Goal: Navigation & Orientation: Find specific page/section

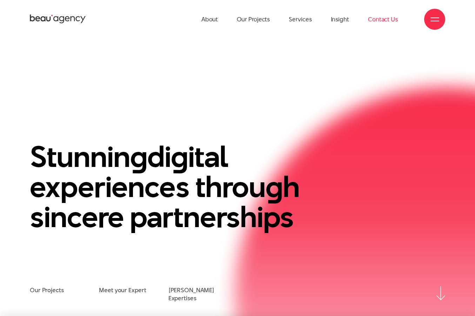
click at [389, 21] on link "Contact Us" at bounding box center [383, 19] width 30 height 39
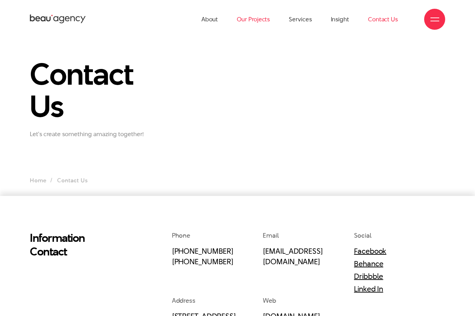
click at [245, 22] on link "Our Projects" at bounding box center [253, 19] width 33 height 39
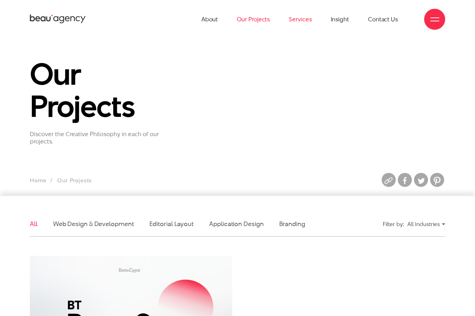
click at [300, 19] on link "Services" at bounding box center [299, 19] width 23 height 39
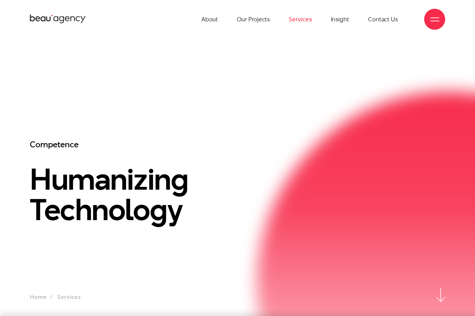
click at [438, 21] on span at bounding box center [434, 21] width 9 height 1
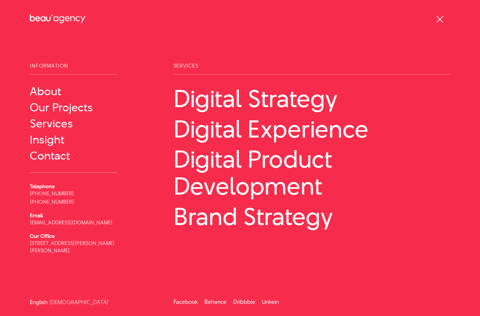
scroll to position [1, 0]
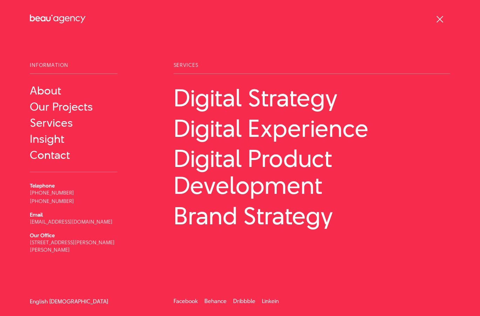
click at [61, 300] on link "[DEMOGRAPHIC_DATA]" at bounding box center [78, 301] width 59 height 5
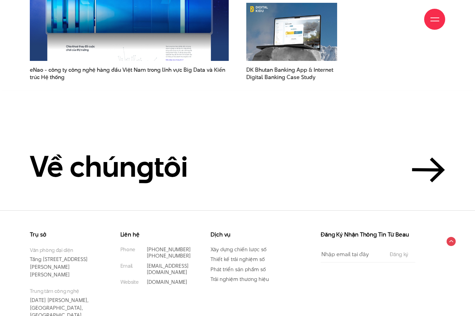
scroll to position [1949, 0]
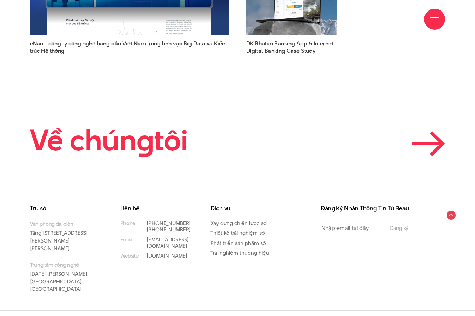
click at [428, 146] on icon at bounding box center [427, 143] width 33 height 25
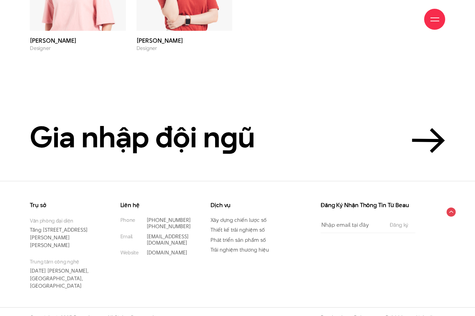
scroll to position [2429, 0]
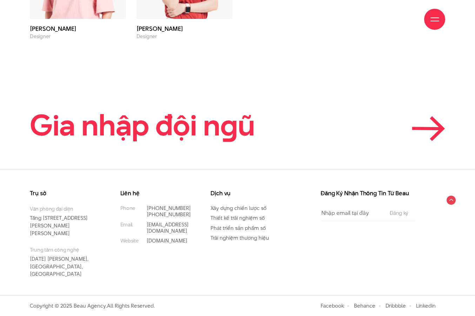
click at [440, 137] on icon at bounding box center [427, 128] width 33 height 25
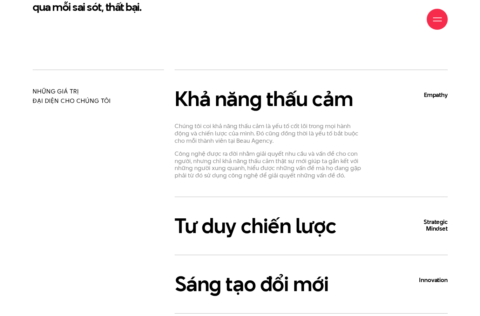
scroll to position [315, 0]
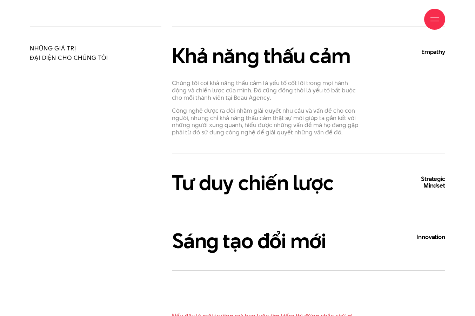
click at [434, 21] on span at bounding box center [434, 21] width 9 height 1
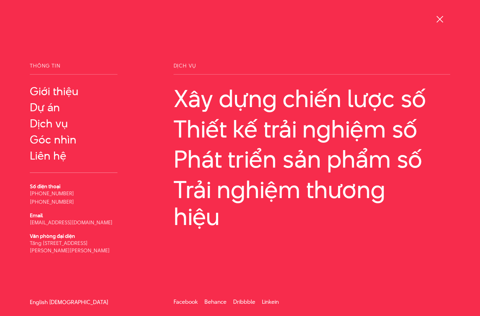
click at [32, 300] on link "English" at bounding box center [39, 302] width 18 height 5
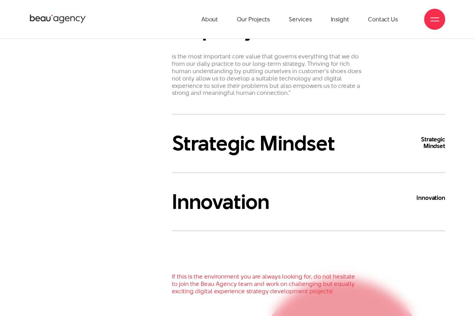
scroll to position [280, 0]
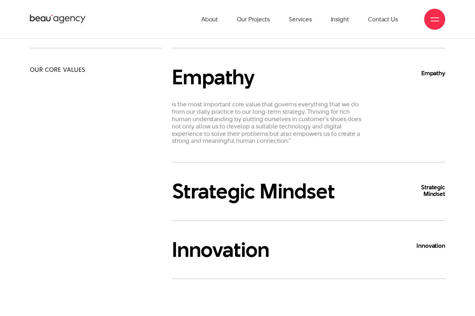
click at [419, 190] on b "Strategic Mindset" at bounding box center [424, 190] width 42 height 13
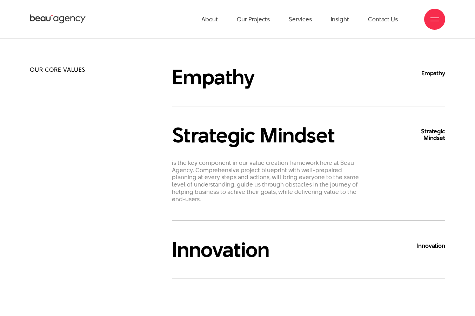
click at [288, 90] on div "Empathy Empathy is the most important core value that governs everything that w…" at bounding box center [308, 77] width 273 height 58
click at [233, 73] on h3 "Empathy Empathy" at bounding box center [308, 77] width 273 height 23
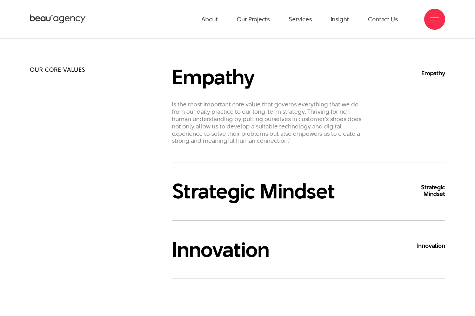
click at [272, 192] on h3 "Strategic Mindset Strategic Mindset" at bounding box center [308, 191] width 273 height 23
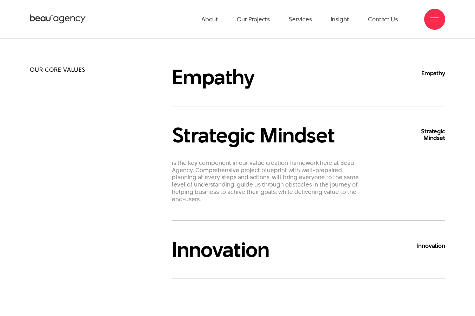
click at [225, 256] on h3 "Innovation Innovation" at bounding box center [308, 250] width 273 height 23
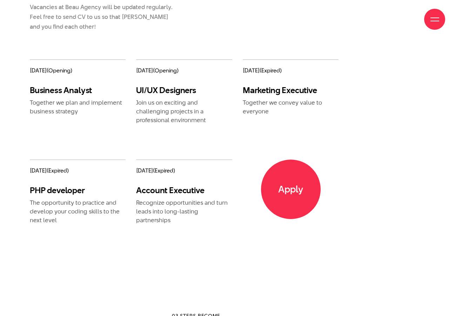
scroll to position [806, 0]
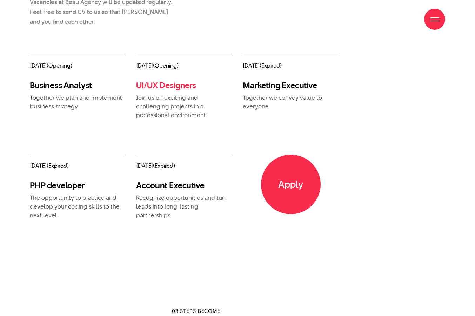
click at [156, 85] on link "UI/UX Designers" at bounding box center [166, 86] width 60 height 12
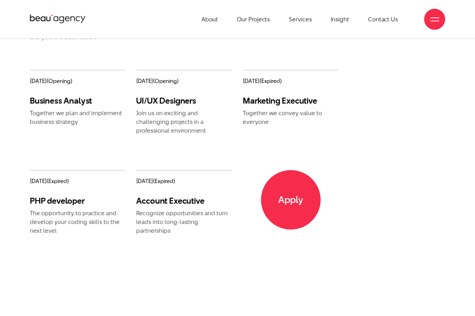
scroll to position [771, 0]
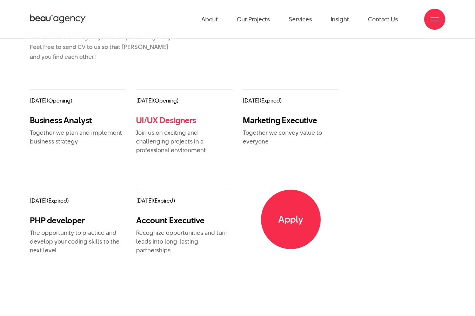
click at [162, 123] on link "UI/UX Designers" at bounding box center [166, 121] width 60 height 12
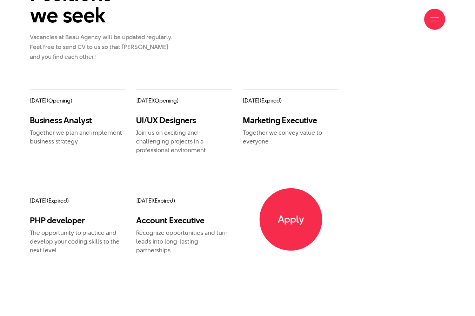
click at [276, 205] on span "Apply" at bounding box center [290, 220] width 63 height 63
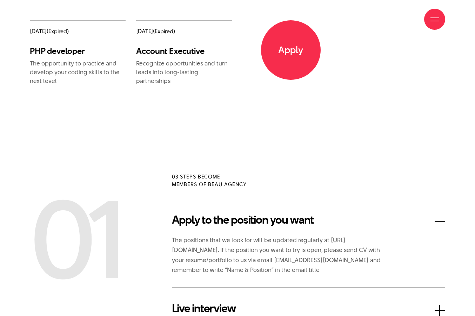
scroll to position [946, 0]
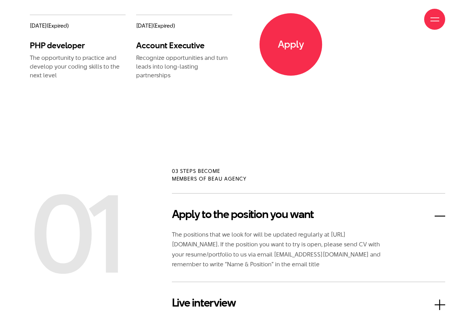
click at [283, 56] on span "Apply" at bounding box center [290, 44] width 63 height 63
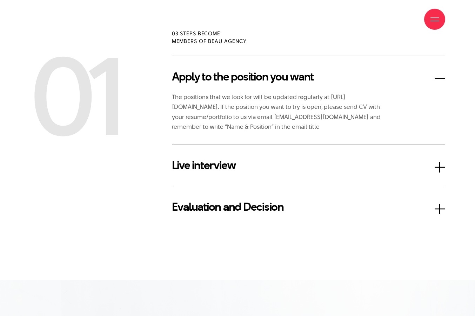
scroll to position [1086, 0]
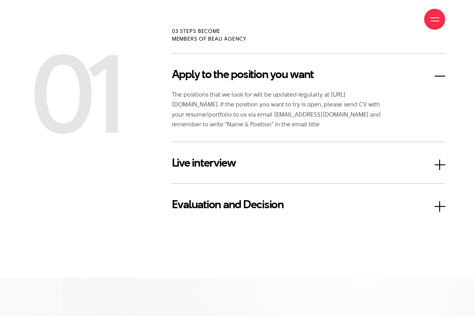
click at [445, 206] on div "Apply to the position you want The positions that we look for will be updated r…" at bounding box center [308, 139] width 284 height 172
click at [436, 165] on h3 "Live interview" at bounding box center [308, 163] width 273 height 17
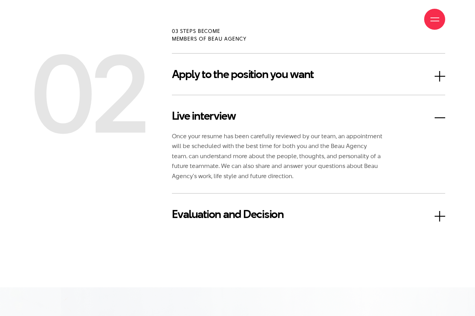
click at [433, 219] on h3 "Evaluation and Decision" at bounding box center [308, 214] width 273 height 17
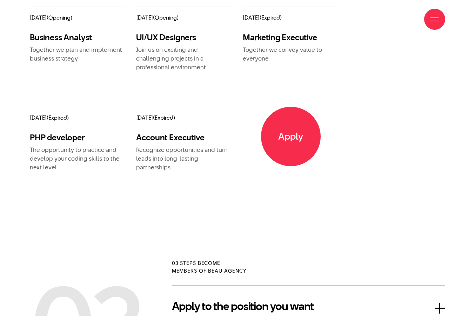
scroll to position [946, 0]
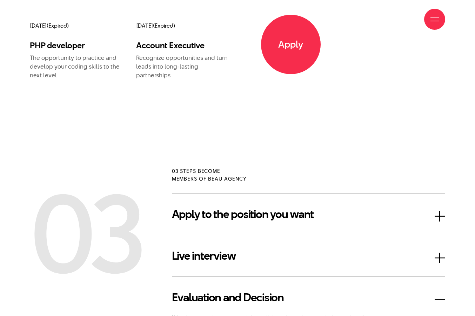
click at [435, 218] on h3 "Apply to the position you want" at bounding box center [308, 214] width 273 height 17
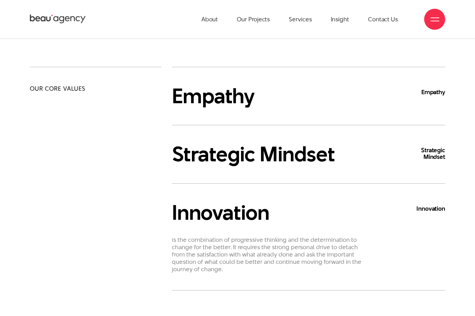
scroll to position [245, 0]
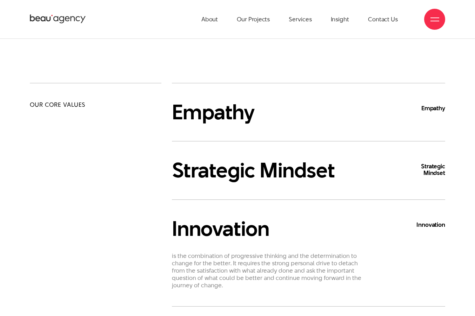
click at [372, 126] on div "Empathy Empathy is the most important core value that governs everything that w…" at bounding box center [308, 112] width 273 height 58
click at [428, 110] on b "Empathy" at bounding box center [424, 108] width 42 height 7
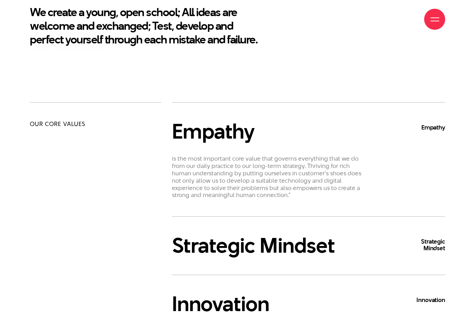
scroll to position [310, 0]
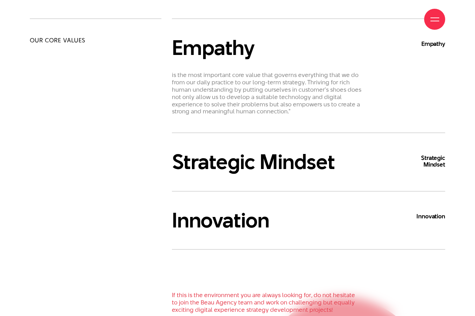
click at [306, 169] on h3 "Strategic Mindset Strategic Mindset" at bounding box center [308, 162] width 273 height 23
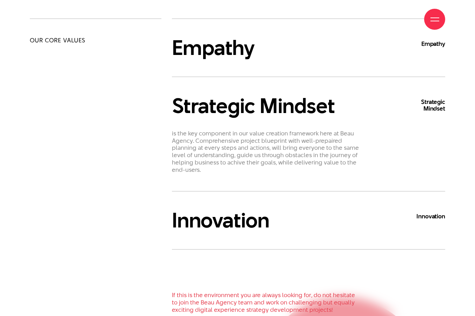
click at [226, 49] on h3 "Empathy Empathy" at bounding box center [308, 47] width 273 height 23
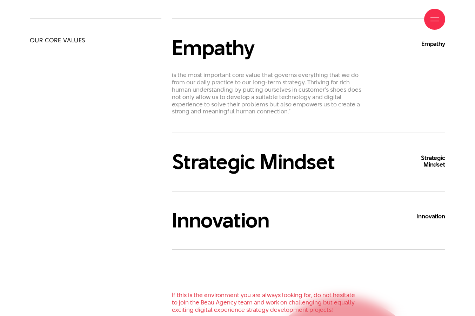
click at [230, 82] on p "is the most important core value that governs everything that we do from our da…" at bounding box center [266, 93] width 189 height 44
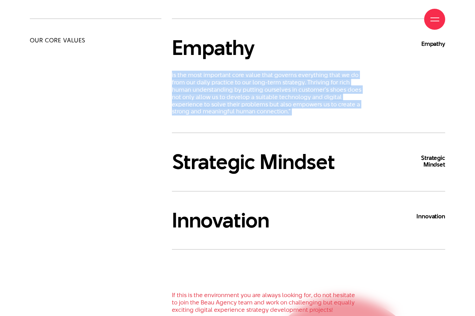
click at [230, 82] on p "is the most important core value that governs everything that we do from our da…" at bounding box center [266, 93] width 189 height 44
click at [446, 98] on div "Empathy Empathy is the most important core value that governs everything that w…" at bounding box center [308, 169] width 284 height 301
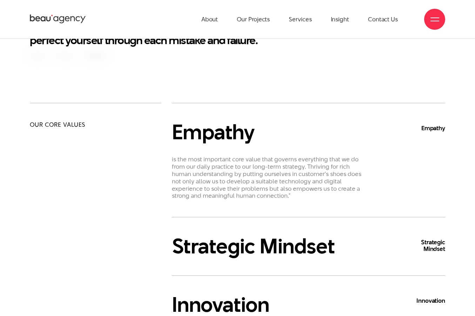
scroll to position [205, 0]
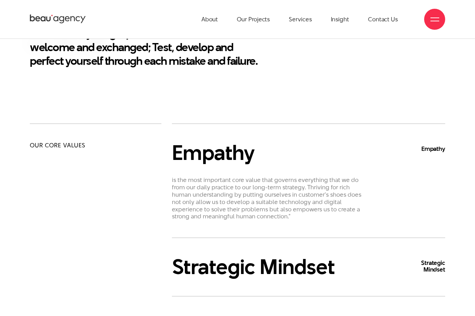
click at [428, 21] on div at bounding box center [434, 19] width 21 height 21
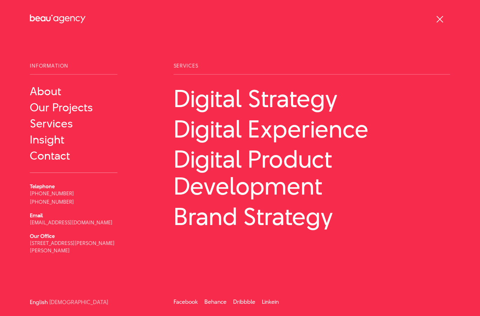
click at [441, 10] on div at bounding box center [439, 19] width 21 height 21
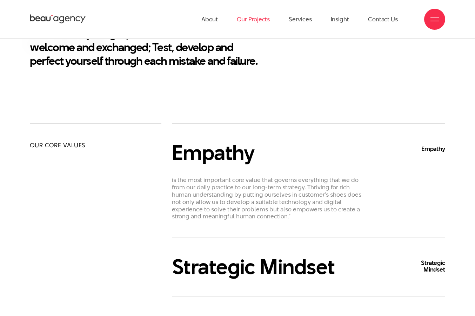
click at [258, 14] on link "Our Projects" at bounding box center [253, 19] width 33 height 39
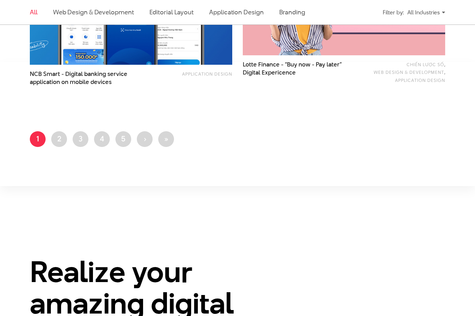
scroll to position [1262, 0]
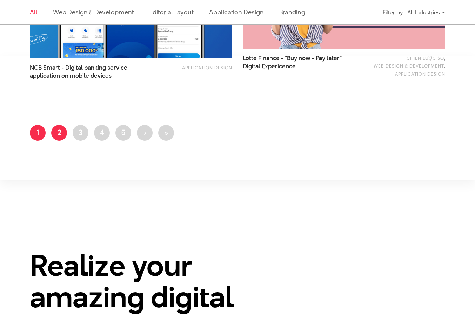
click at [57, 131] on link "Page 2" at bounding box center [59, 133] width 16 height 16
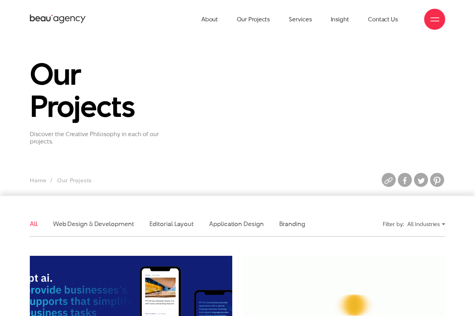
click at [422, 17] on div "About Our Projects Services Insight Contact Us" at bounding box center [237, 19] width 415 height 39
click at [431, 20] on div at bounding box center [434, 19] width 9 height 9
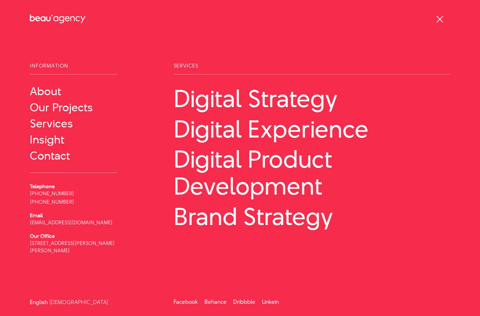
click at [441, 17] on div at bounding box center [439, 19] width 9 height 9
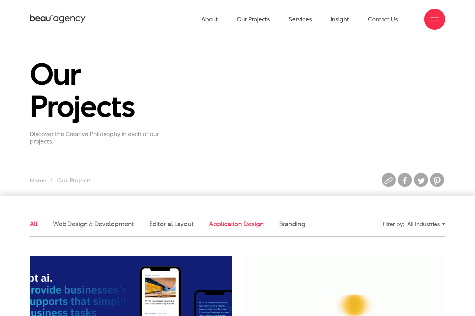
click at [239, 223] on link "Application Design" at bounding box center [236, 224] width 54 height 9
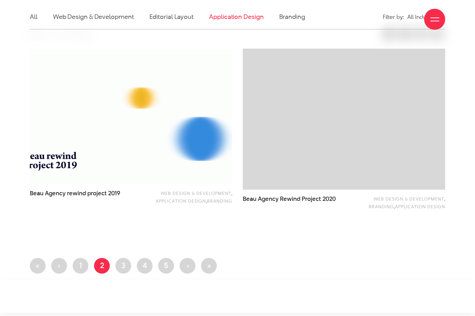
scroll to position [212, 0]
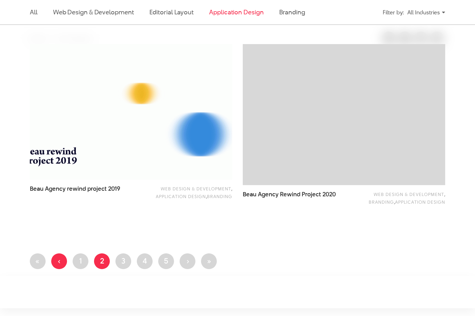
click at [59, 261] on span "‹" at bounding box center [59, 261] width 3 height 11
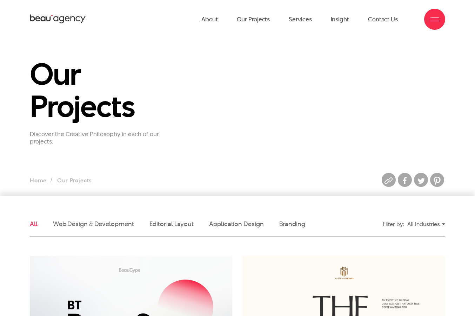
click at [435, 12] on div at bounding box center [434, 19] width 21 height 21
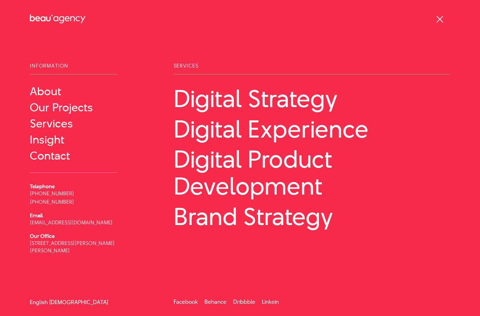
click at [55, 300] on link "[DEMOGRAPHIC_DATA]" at bounding box center [78, 302] width 59 height 5
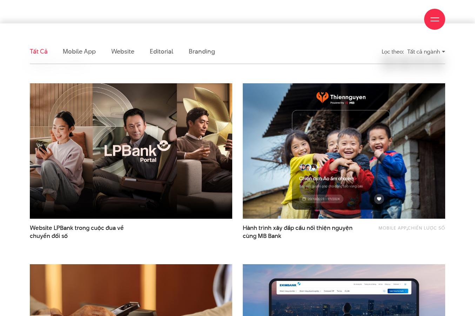
scroll to position [175, 0]
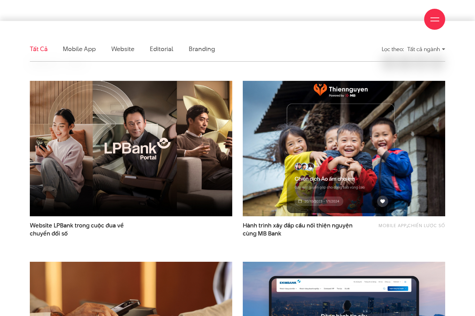
click at [281, 142] on img at bounding box center [343, 148] width 223 height 149
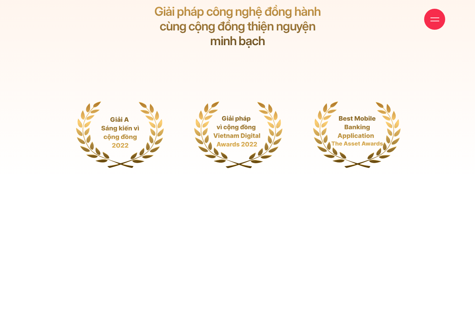
scroll to position [9857, 0]
